Goal: Information Seeking & Learning: Find specific fact

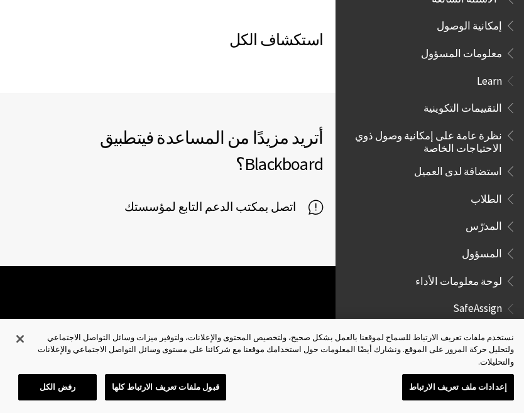
scroll to position [714, 0]
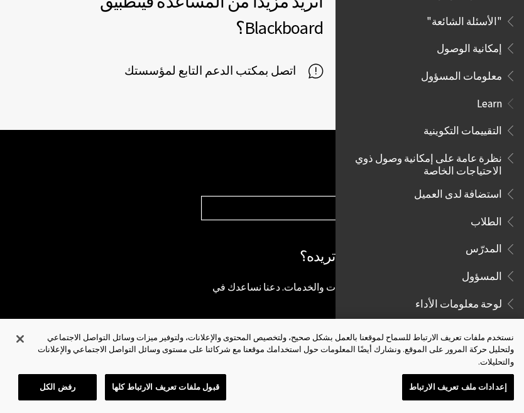
click at [502, 211] on span "Book outline for Blackboard Learn Help" at bounding box center [508, 219] width 13 height 16
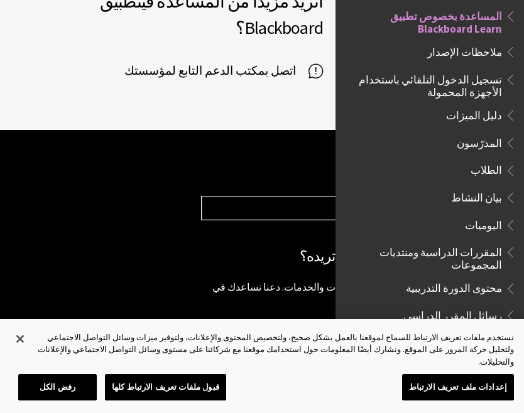
scroll to position [145, 0]
click at [504, 75] on span "Book outline for Blackboard App Help" at bounding box center [508, 78] width 13 height 16
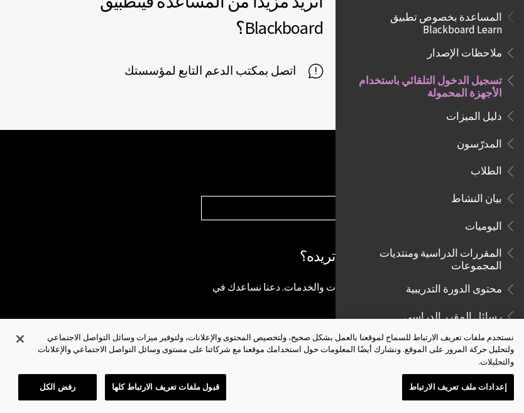
click at [506, 75] on span "Book outline for Blackboard App Help" at bounding box center [508, 78] width 13 height 16
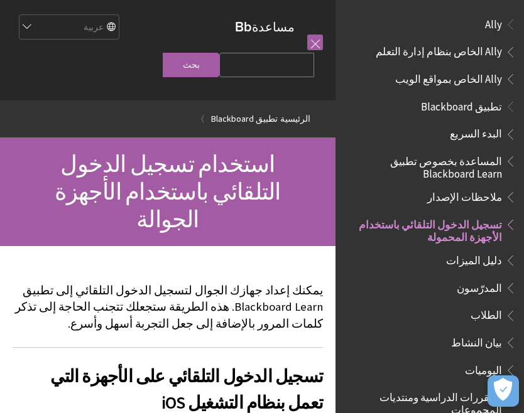
click at [491, 109] on span "تطبيق Blackboard" at bounding box center [461, 104] width 81 height 17
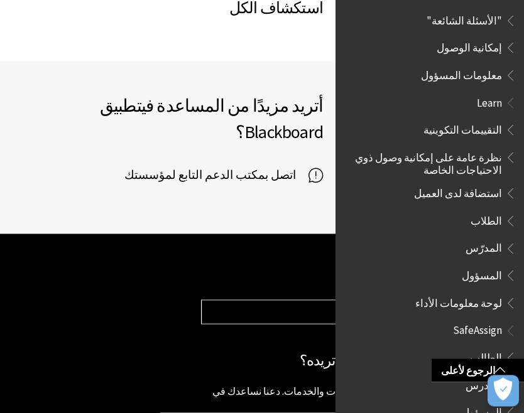
scroll to position [1052, 0]
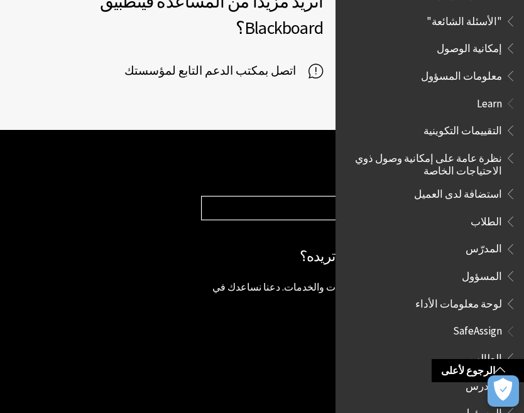
click at [498, 321] on span "SafeAssign" at bounding box center [477, 329] width 49 height 17
click at [498, 321] on span "SafeAssign" at bounding box center [475, 329] width 53 height 17
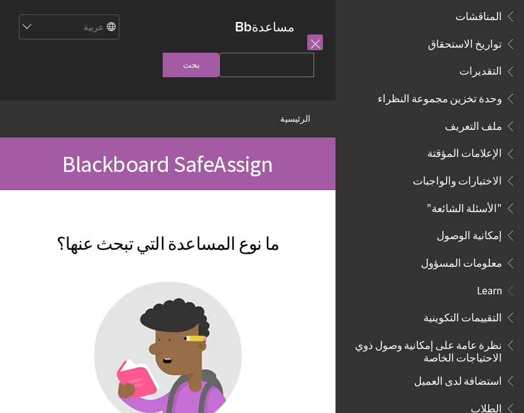
scroll to position [504, 0]
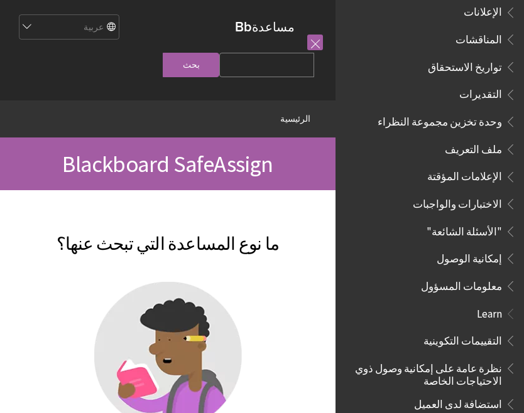
click at [283, 75] on input "Search Query" at bounding box center [266, 65] width 95 height 25
type input "كيف افتح مايك"
click at [214, 53] on input "بحث" at bounding box center [191, 65] width 57 height 25
click at [219, 77] on input "بحث" at bounding box center [191, 65] width 57 height 25
click at [215, 68] on input "بحث" at bounding box center [191, 65] width 57 height 25
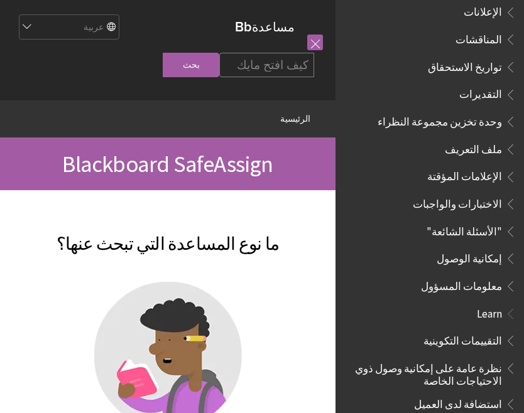
click at [200, 48] on fieldset "Search Query كيف افتح مايك بحث" at bounding box center [239, 67] width 166 height 38
click at [218, 57] on input "بحث" at bounding box center [191, 65] width 57 height 25
